Goal: Navigation & Orientation: Find specific page/section

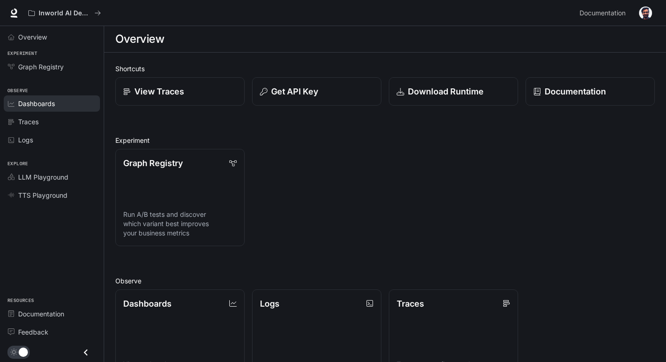
click at [56, 101] on div "Dashboards" at bounding box center [57, 104] width 78 height 10
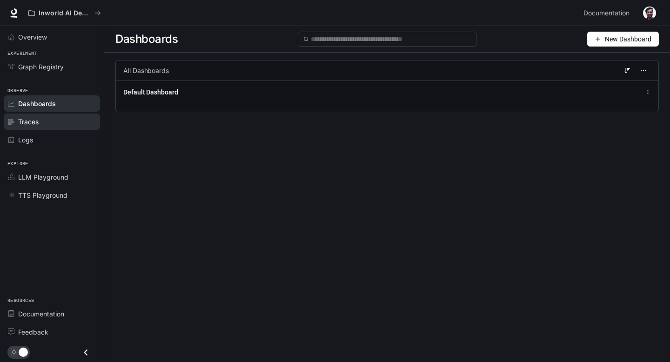
click at [75, 123] on div "Traces" at bounding box center [57, 122] width 78 height 10
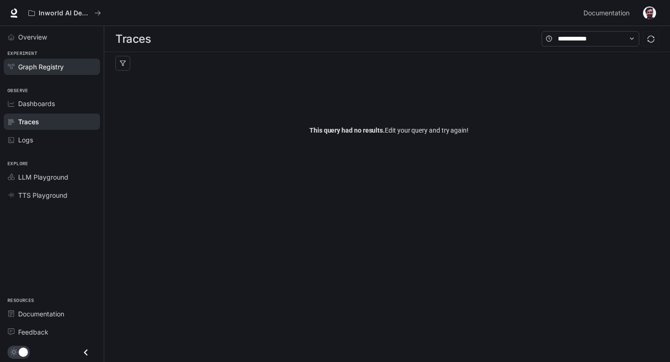
click at [66, 63] on div "Graph Registry" at bounding box center [57, 67] width 78 height 10
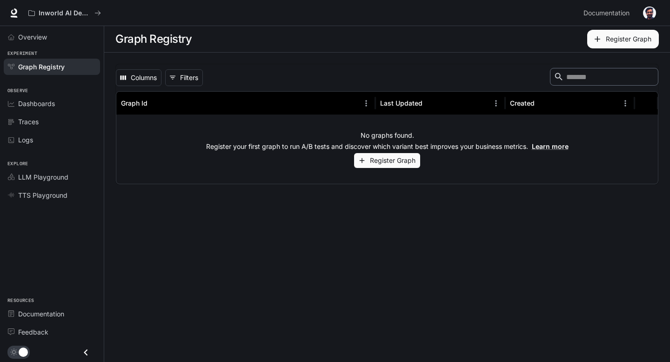
click at [399, 164] on button "Register Graph" at bounding box center [387, 160] width 66 height 15
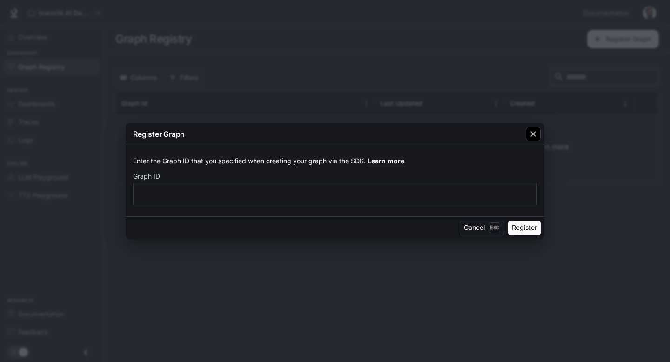
click at [534, 134] on icon "button" at bounding box center [533, 135] width 6 height 6
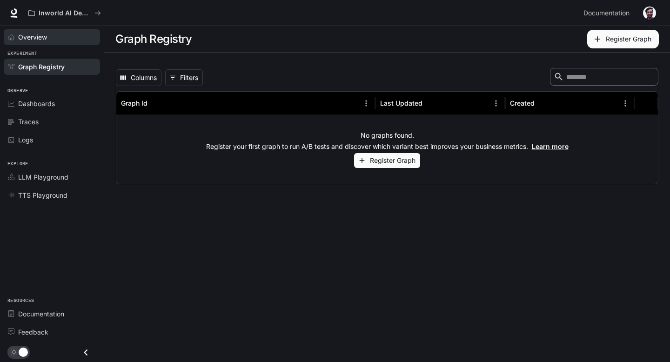
click at [42, 36] on span "Overview" at bounding box center [32, 37] width 29 height 10
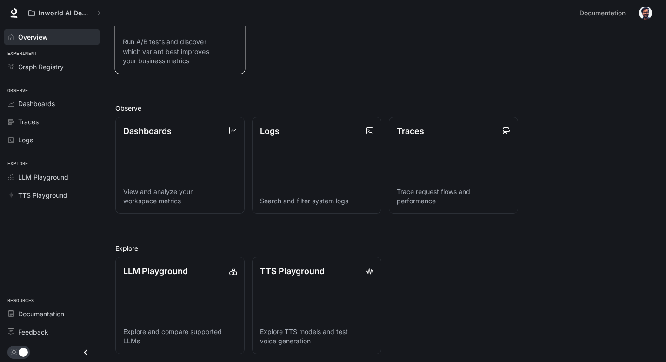
scroll to position [175, 0]
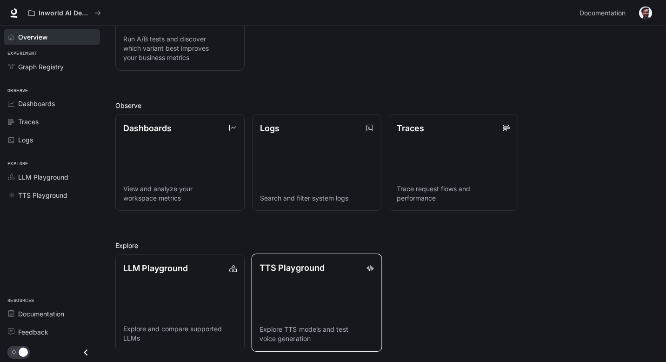
click at [299, 305] on link "TTS Playground Explore TTS models and test voice generation" at bounding box center [317, 303] width 131 height 98
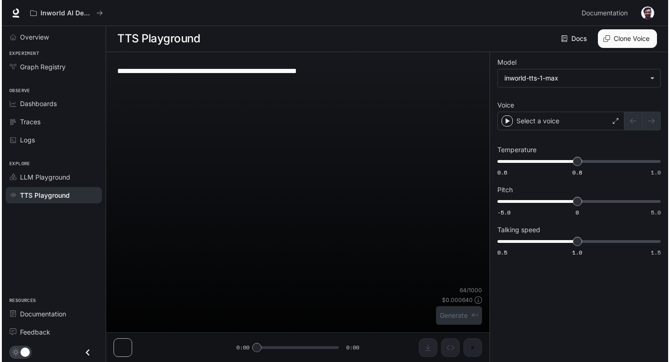
scroll to position [0, 0]
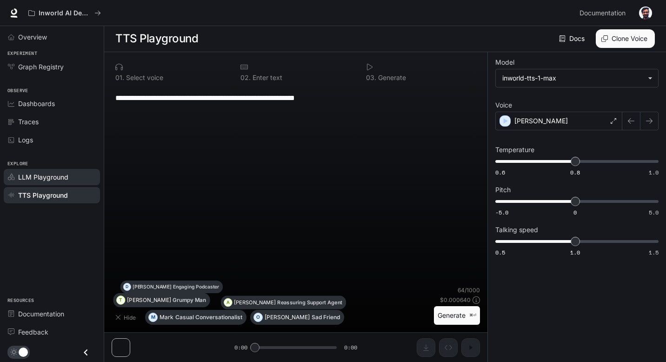
click at [34, 174] on span "LLM Playground" at bounding box center [43, 177] width 50 height 10
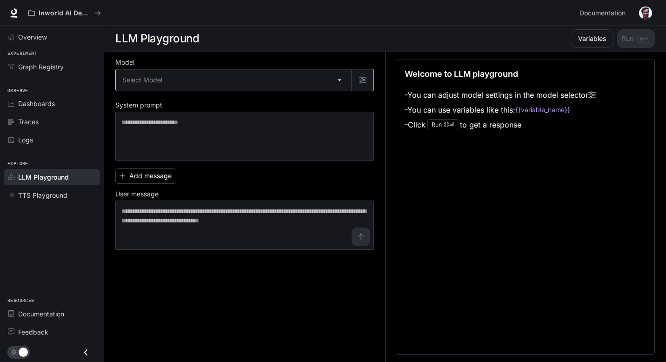
click at [312, 87] on body "Skip to main content Inworld AI Demos Documentation Documentation Portal Overvi…" at bounding box center [333, 181] width 666 height 362
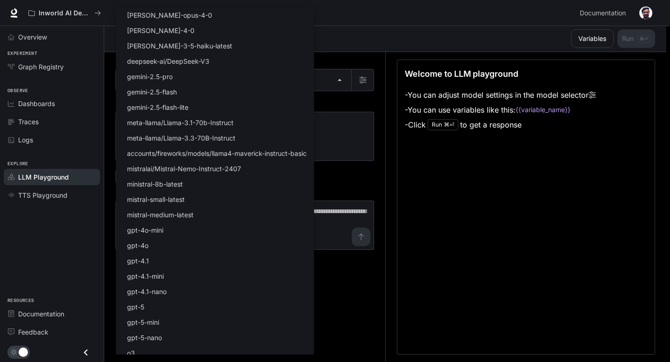
click at [346, 130] on div at bounding box center [335, 181] width 670 height 362
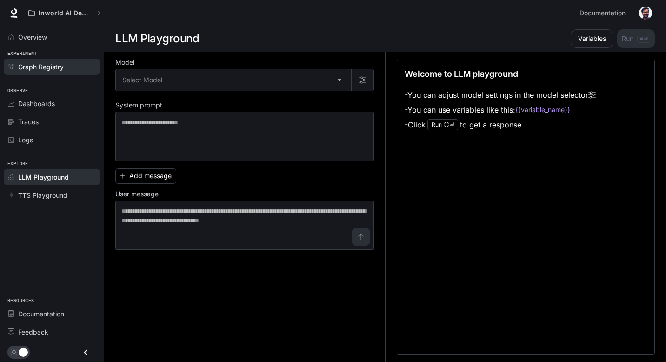
click at [49, 70] on span "Graph Registry" at bounding box center [41, 67] width 46 height 10
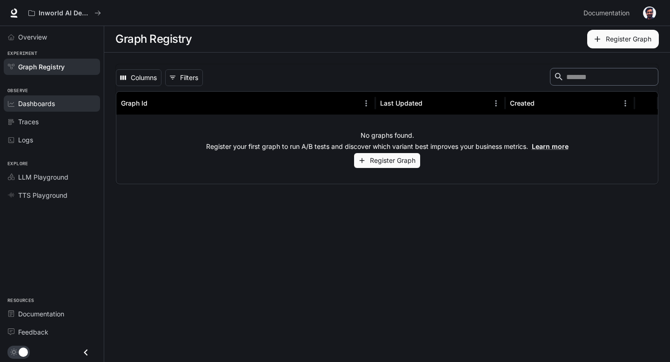
click at [60, 96] on link "Dashboards" at bounding box center [52, 103] width 96 height 16
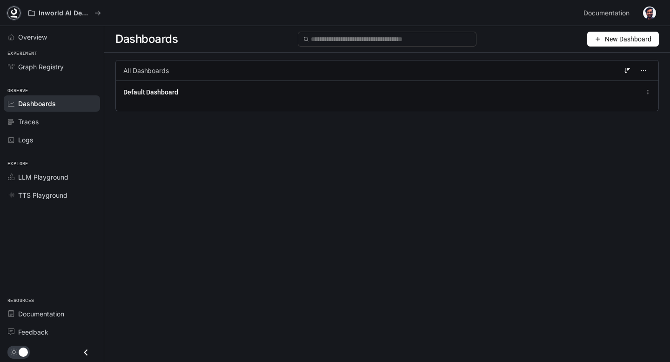
click at [13, 14] on icon at bounding box center [14, 11] width 6 height 7
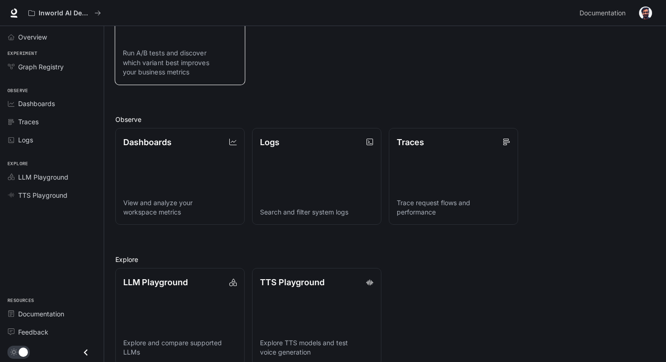
scroll to position [175, 0]
